Goal: Transaction & Acquisition: Purchase product/service

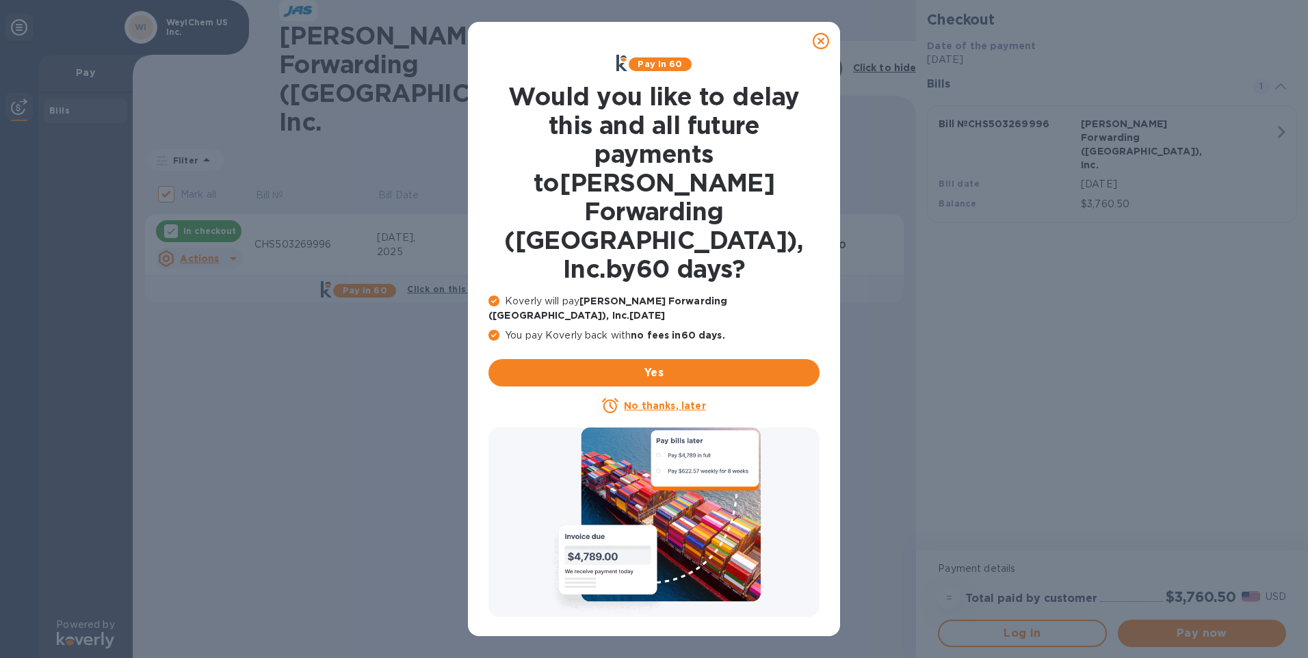
click at [651, 400] on u "No thanks, later" at bounding box center [664, 405] width 81 height 11
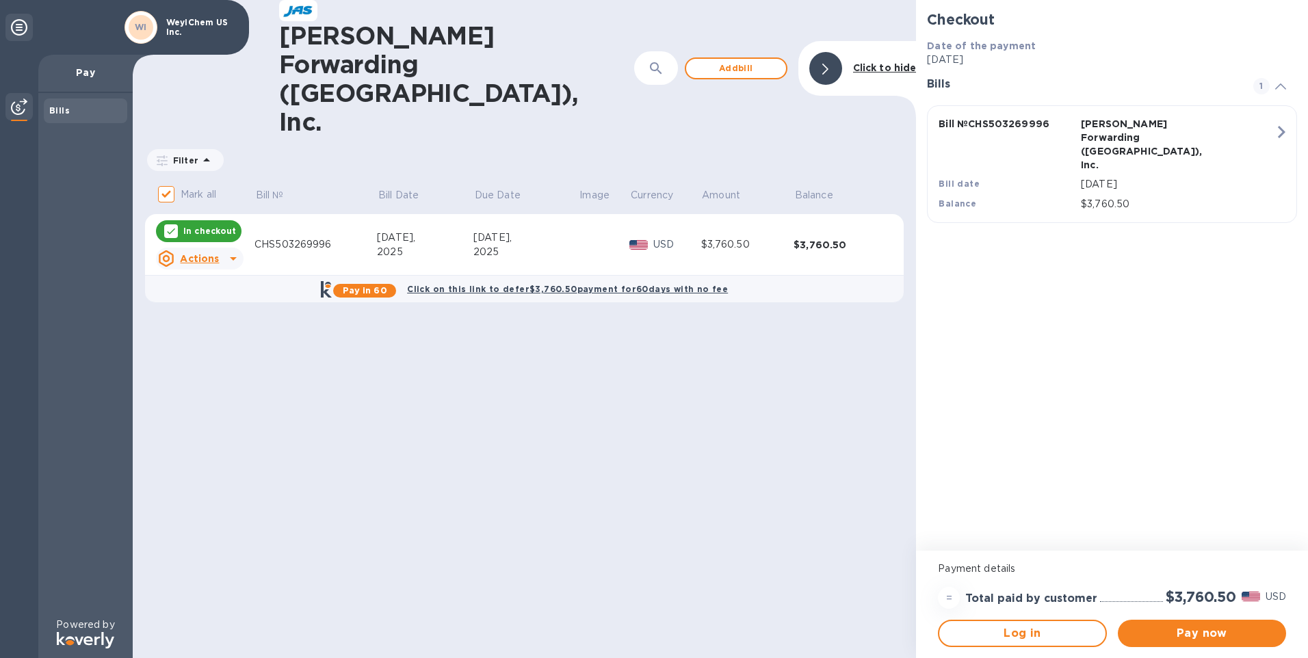
click at [192, 253] on u "Actions" at bounding box center [199, 258] width 39 height 11
click at [1197, 632] on div at bounding box center [654, 329] width 1308 height 658
click at [1197, 632] on span "Pay now" at bounding box center [1202, 633] width 146 height 16
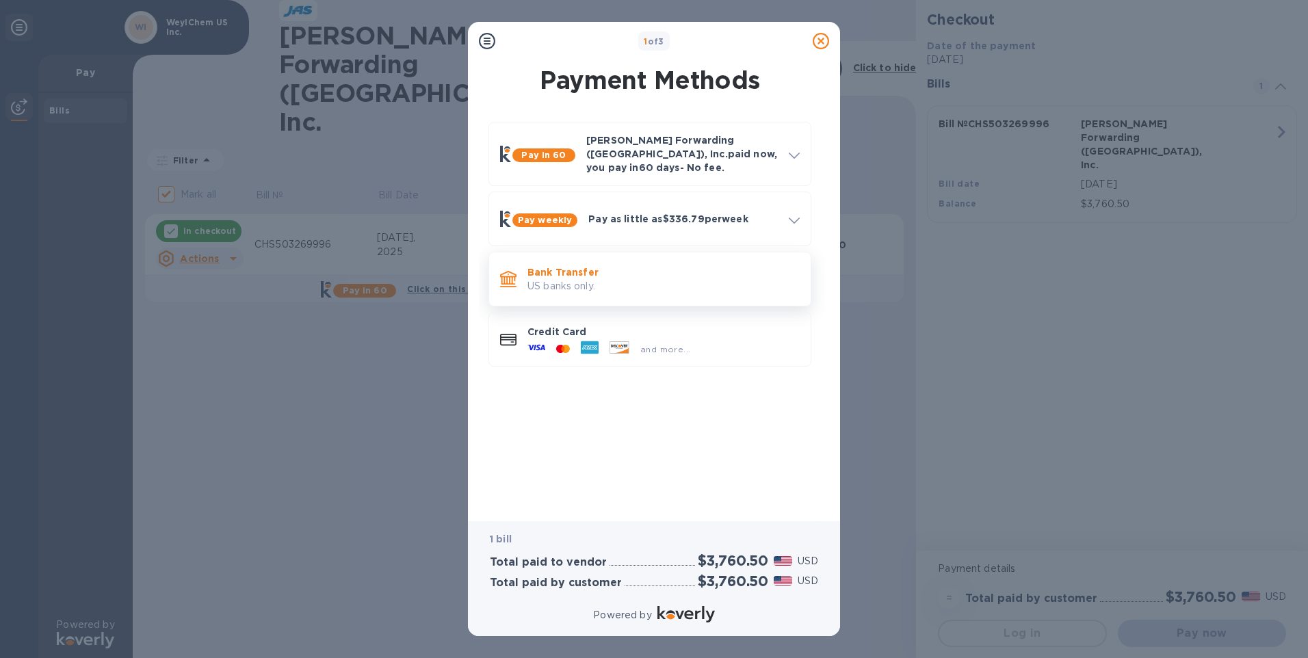
click at [542, 279] on p "US banks only." at bounding box center [664, 286] width 272 height 14
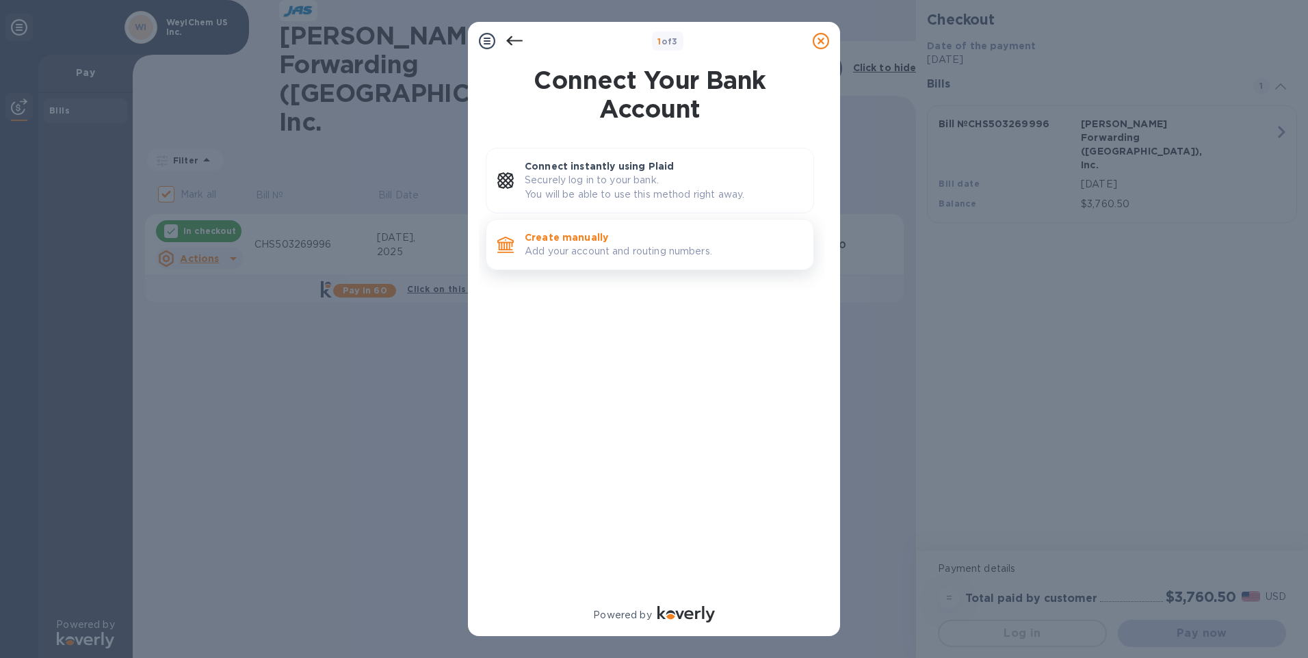
click at [596, 242] on p "Create manually" at bounding box center [664, 238] width 278 height 14
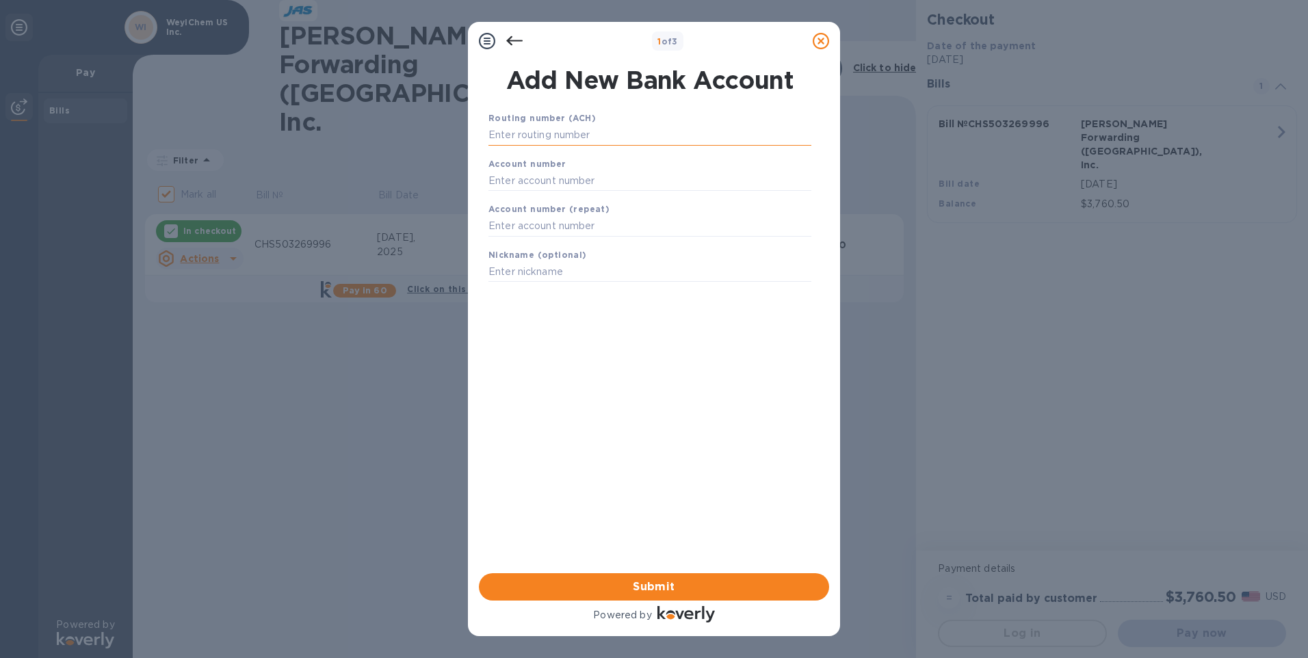
click at [524, 134] on input "text" at bounding box center [650, 135] width 323 height 21
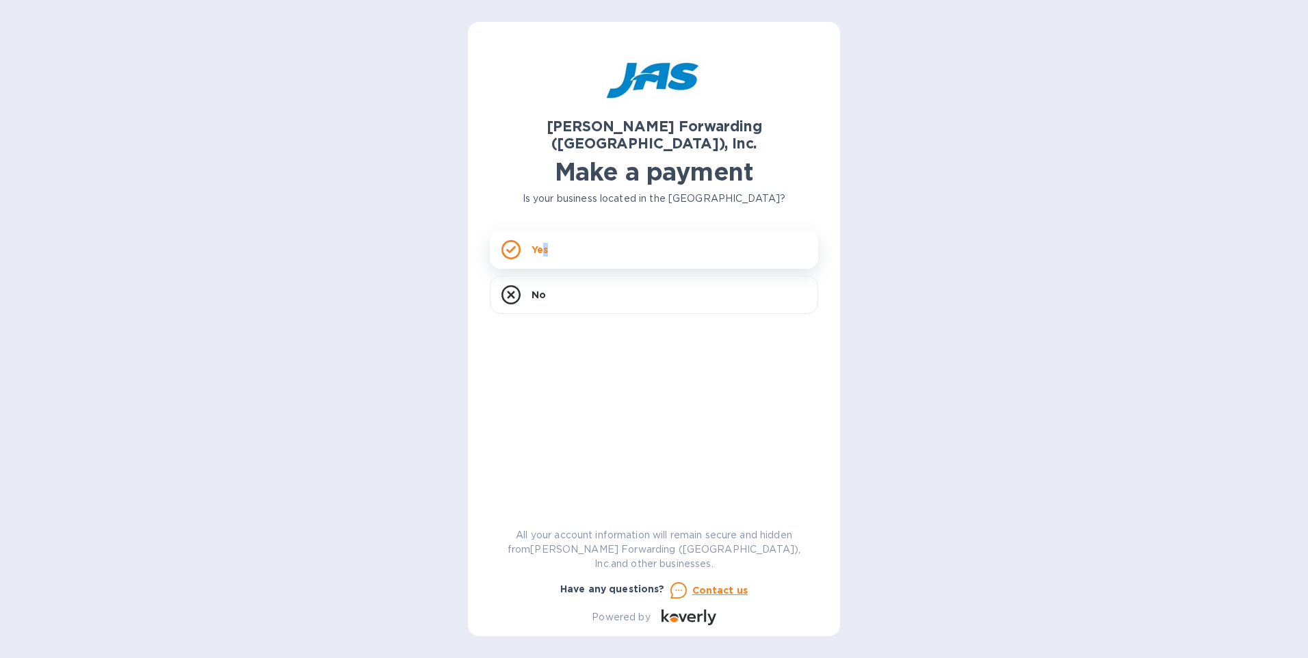
click at [545, 243] on p "Yes" at bounding box center [540, 250] width 16 height 14
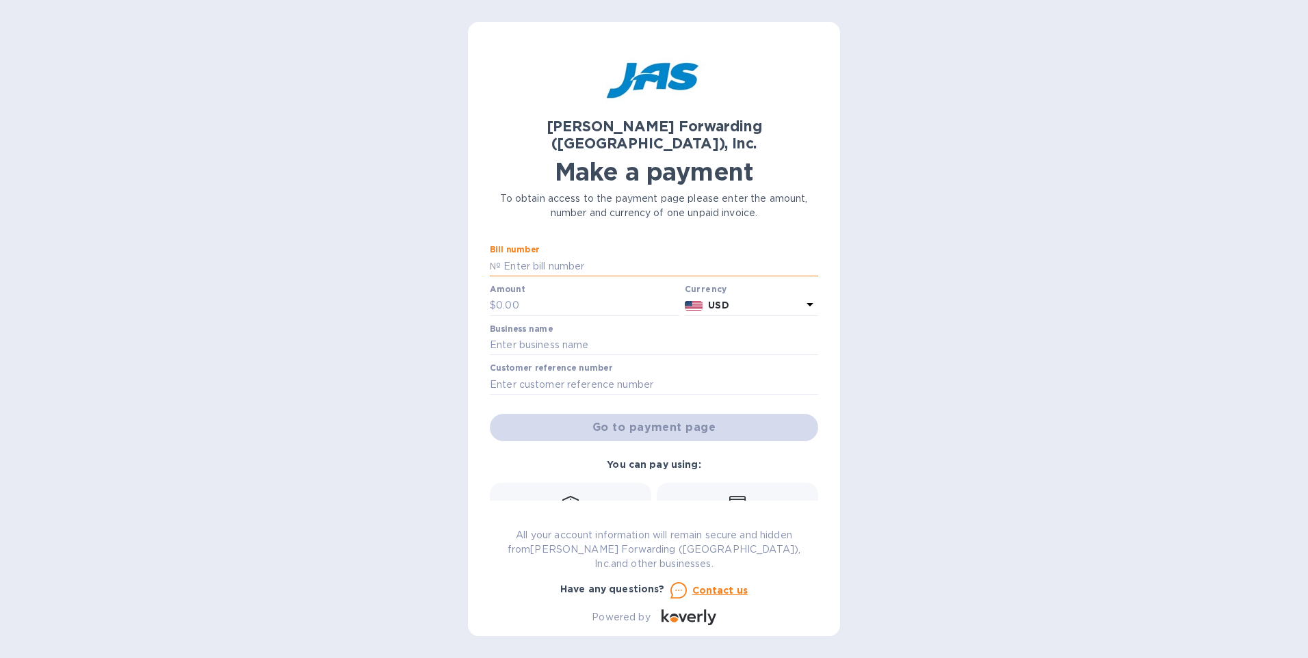
click at [546, 256] on input "text" at bounding box center [660, 266] width 318 height 21
click at [389, 38] on div "[PERSON_NAME] Forwarding ([GEOGRAPHIC_DATA]), Inc. Make a payment To obtain acc…" at bounding box center [654, 329] width 1308 height 658
click at [518, 256] on input "text" at bounding box center [660, 266] width 318 height 21
type input "CHS503269996"
type input "3,760.50"
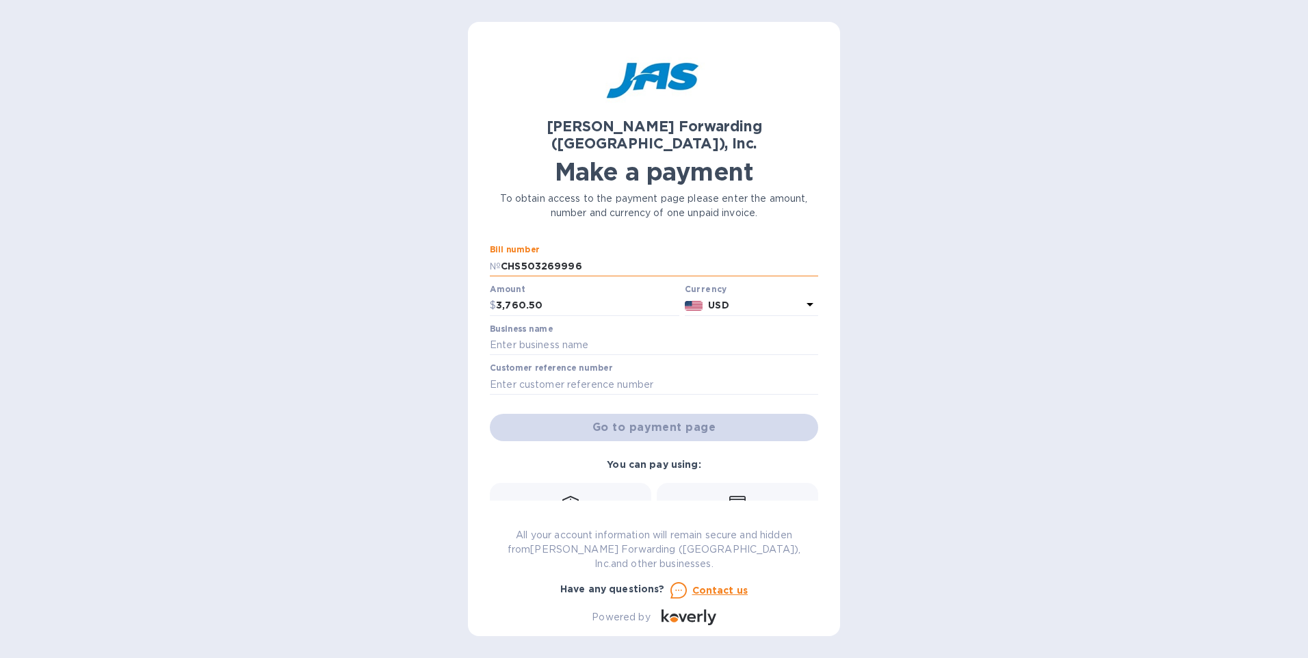
type input "WeylChem US Inc."
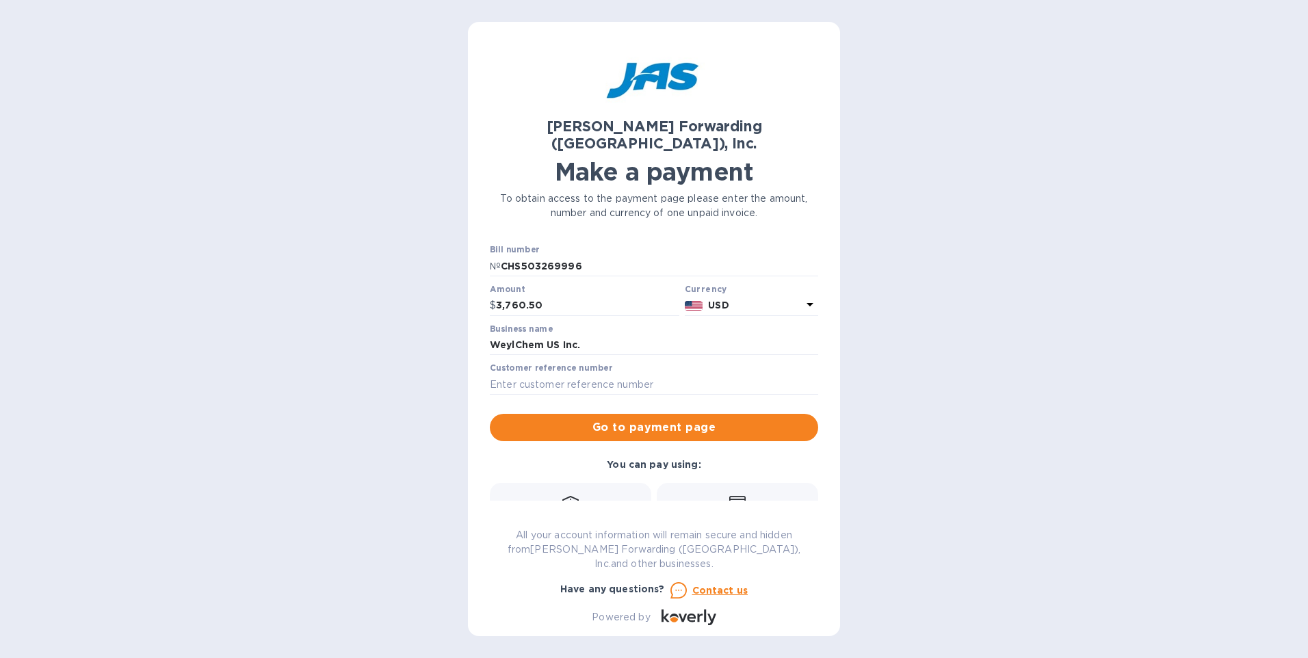
click at [581, 496] on div "Bank transfer (for US banks) Free" at bounding box center [571, 521] width 146 height 51
click at [573, 496] on icon at bounding box center [570, 504] width 16 height 16
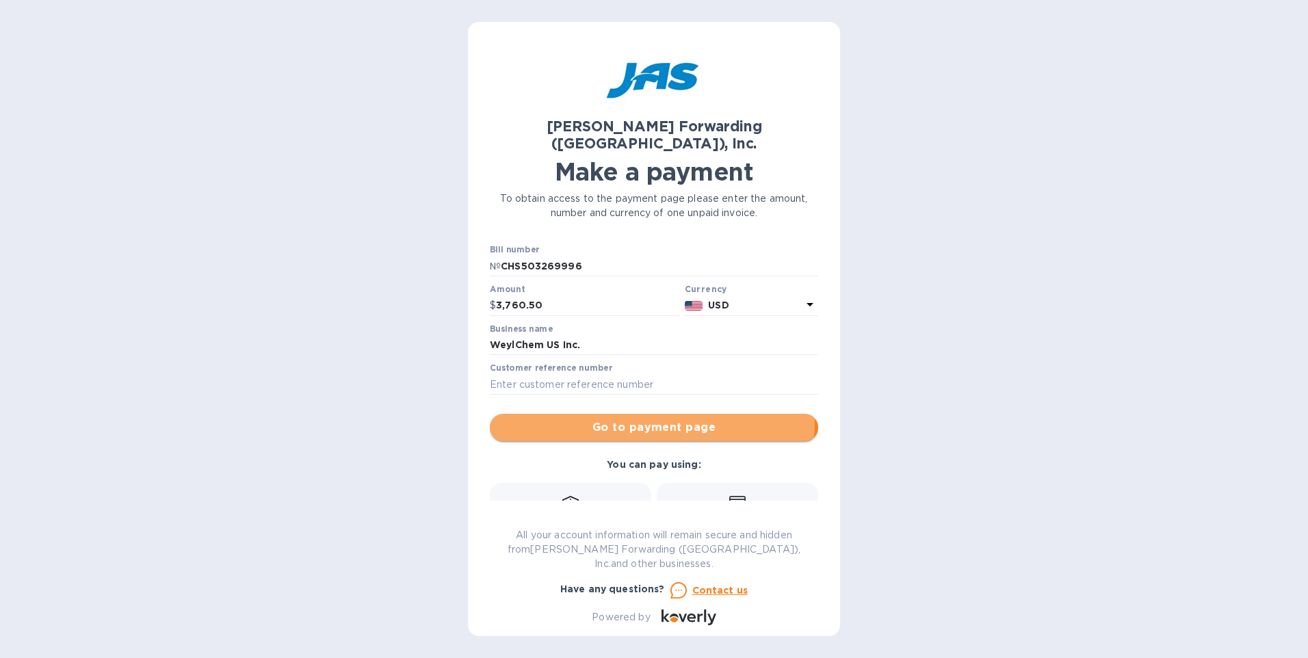
click at [611, 419] on span "Go to payment page" at bounding box center [654, 427] width 307 height 16
